Goal: Transaction & Acquisition: Purchase product/service

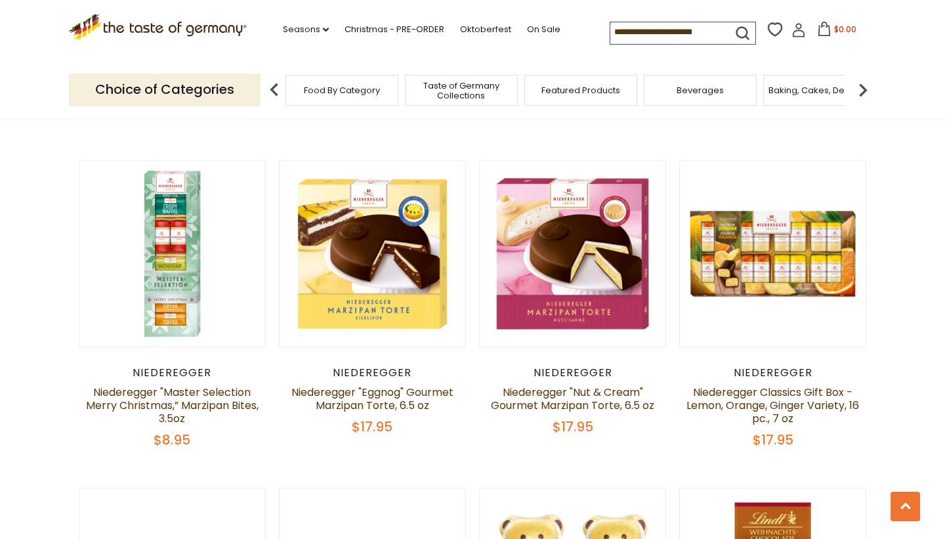
scroll to position [1661, 0]
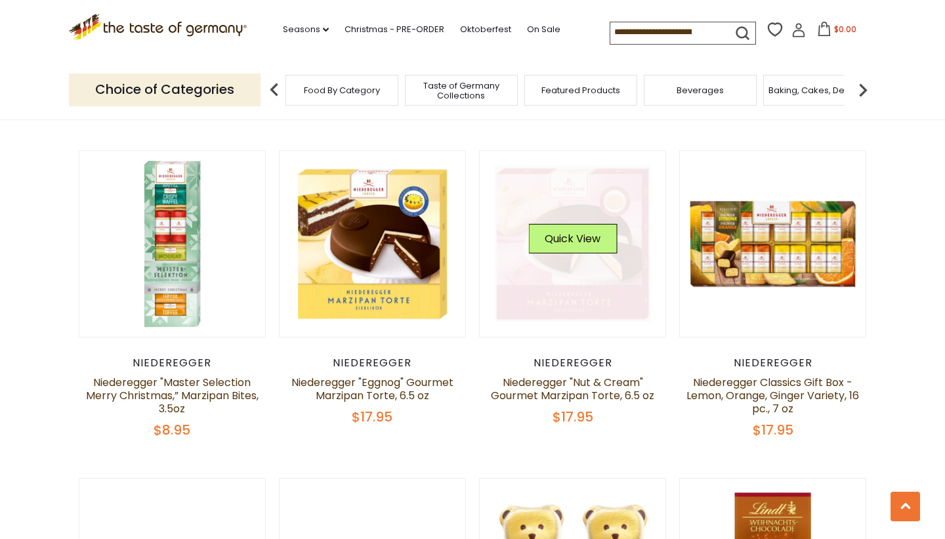
click at [520, 260] on link at bounding box center [573, 243] width 156 height 156
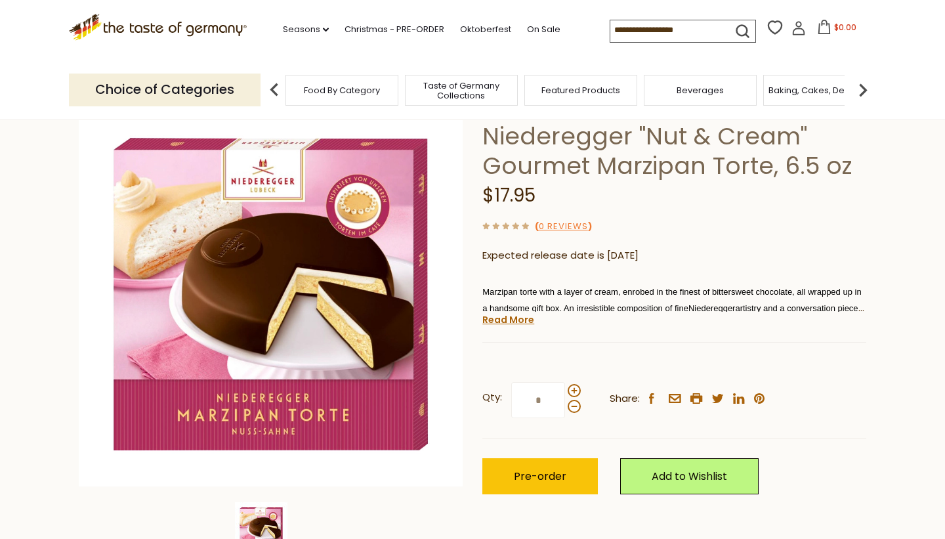
scroll to position [112, 0]
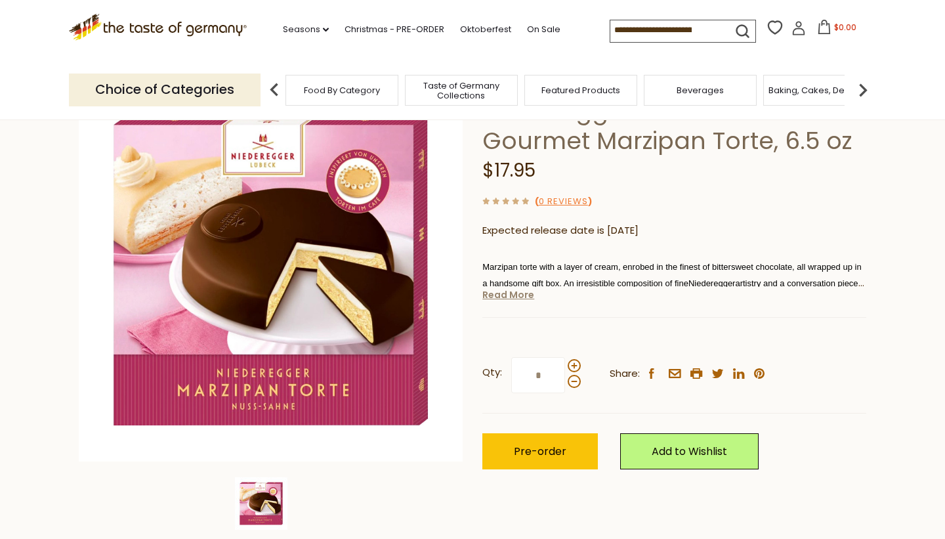
click at [499, 293] on link "Read More" at bounding box center [508, 294] width 52 height 13
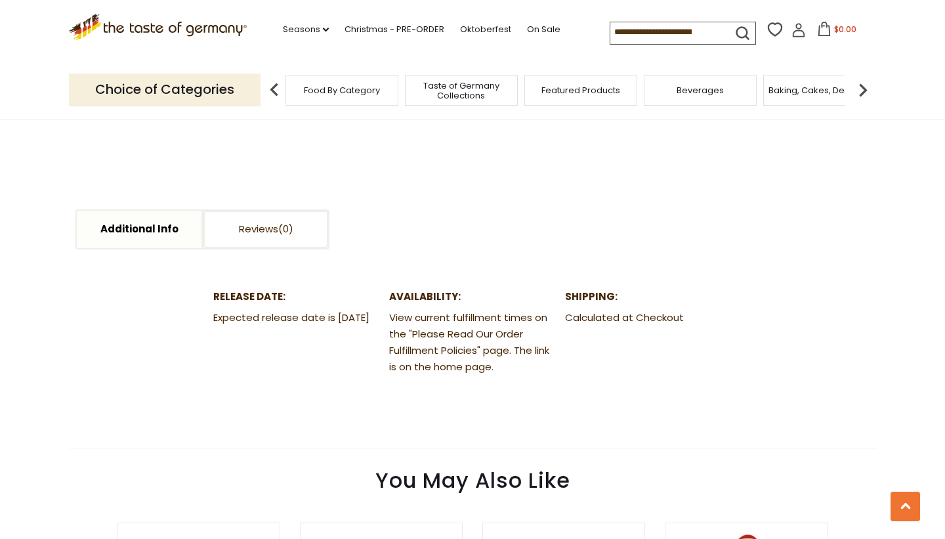
scroll to position [639, 0]
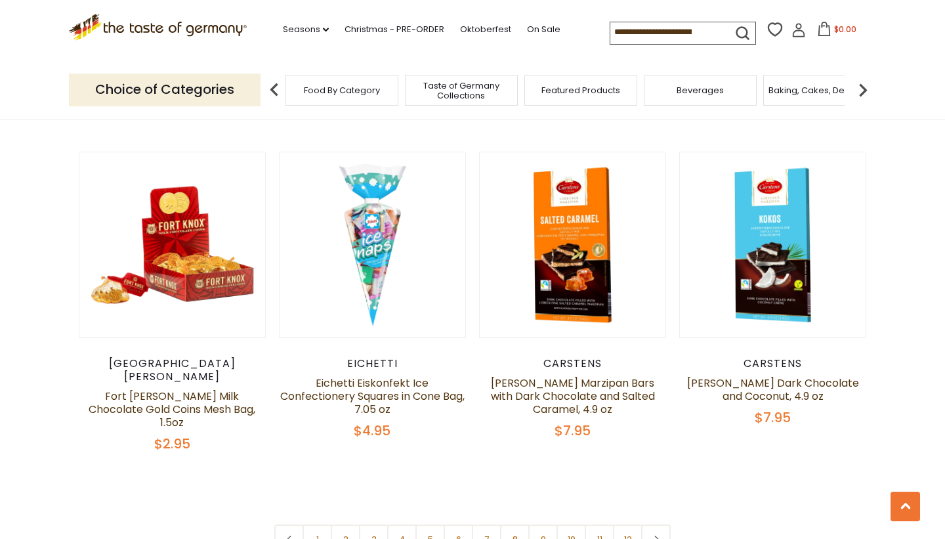
scroll to position [2957, 0]
